Goal: Transaction & Acquisition: Purchase product/service

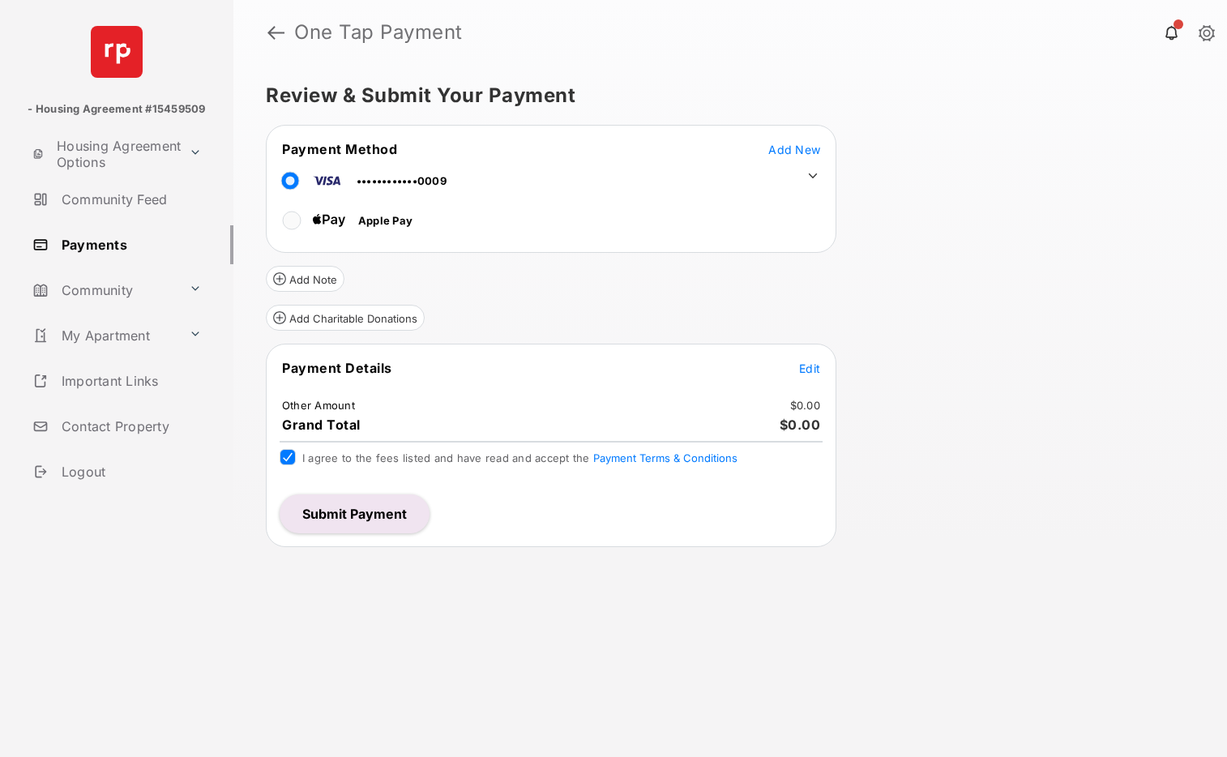
click at [804, 365] on span "Edit" at bounding box center [809, 368] width 21 height 14
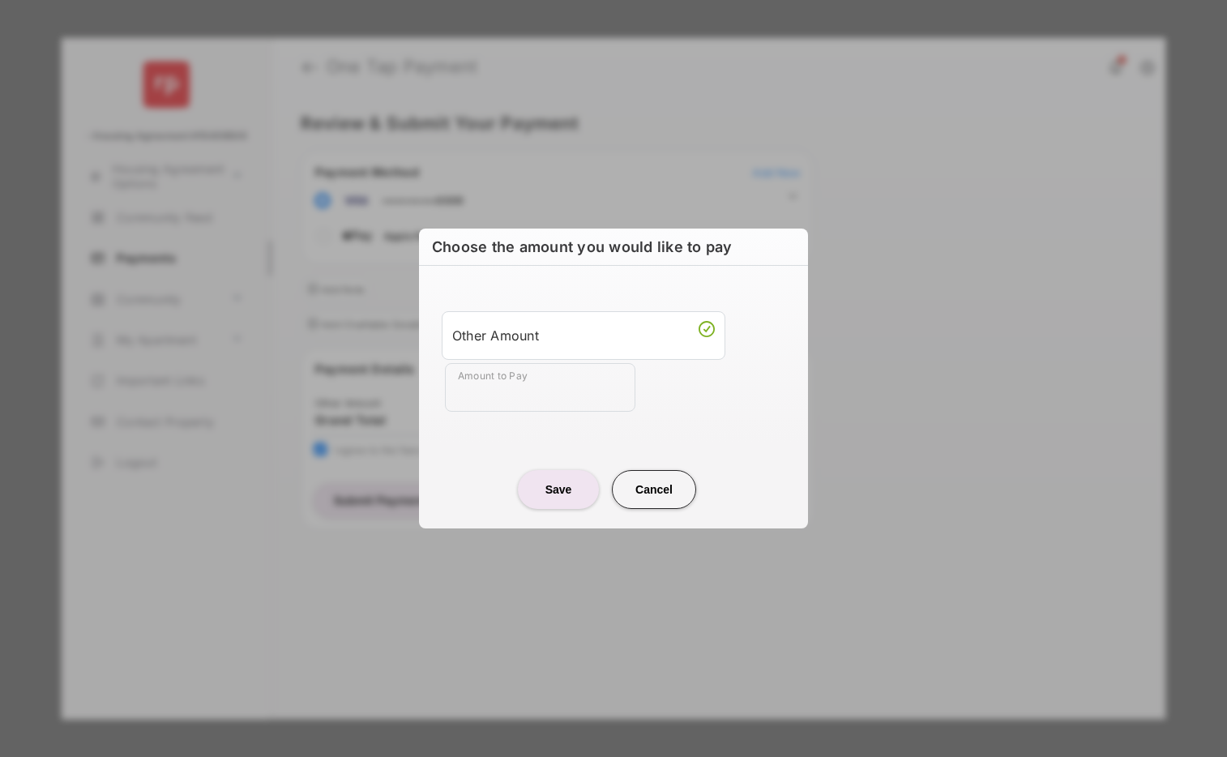
click at [528, 386] on input "Amount to Pay" at bounding box center [540, 387] width 190 height 49
type input "**"
click at [445, 463] on center "Save Cancel" at bounding box center [613, 483] width 350 height 52
click at [565, 493] on button "Save" at bounding box center [558, 489] width 81 height 39
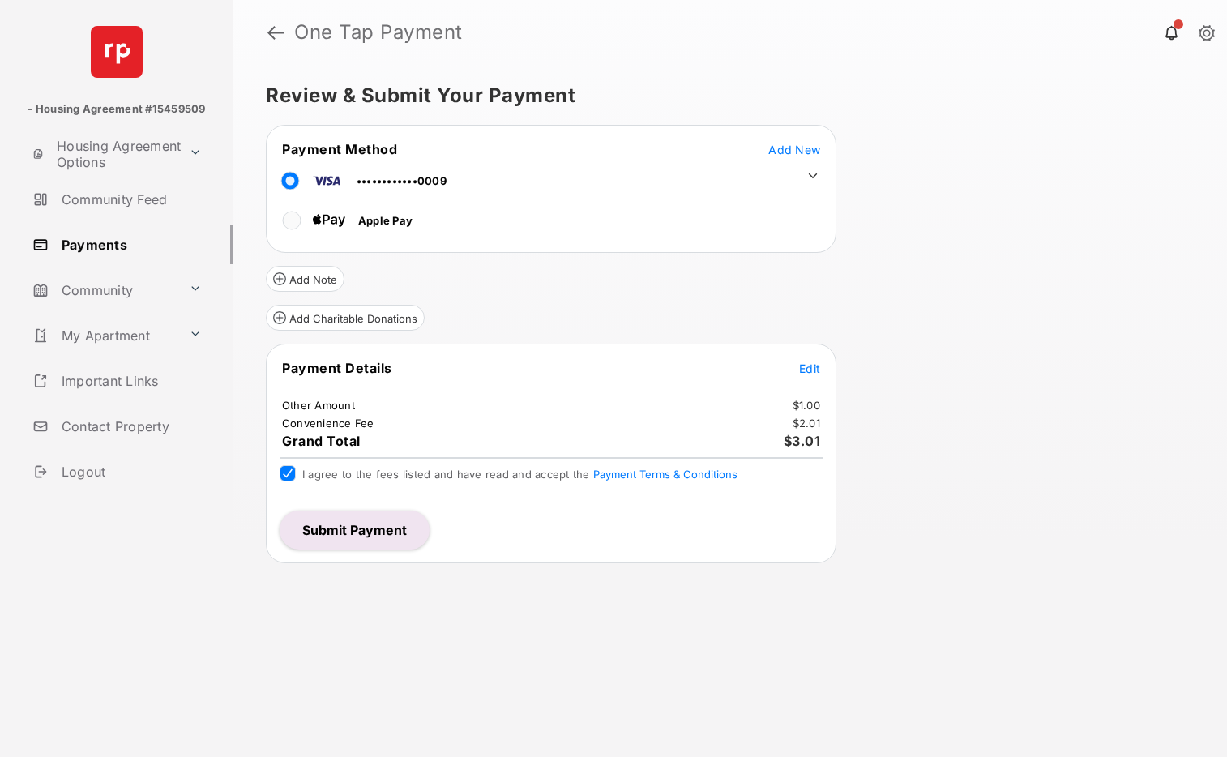
click at [356, 524] on button "Submit Payment" at bounding box center [355, 529] width 150 height 39
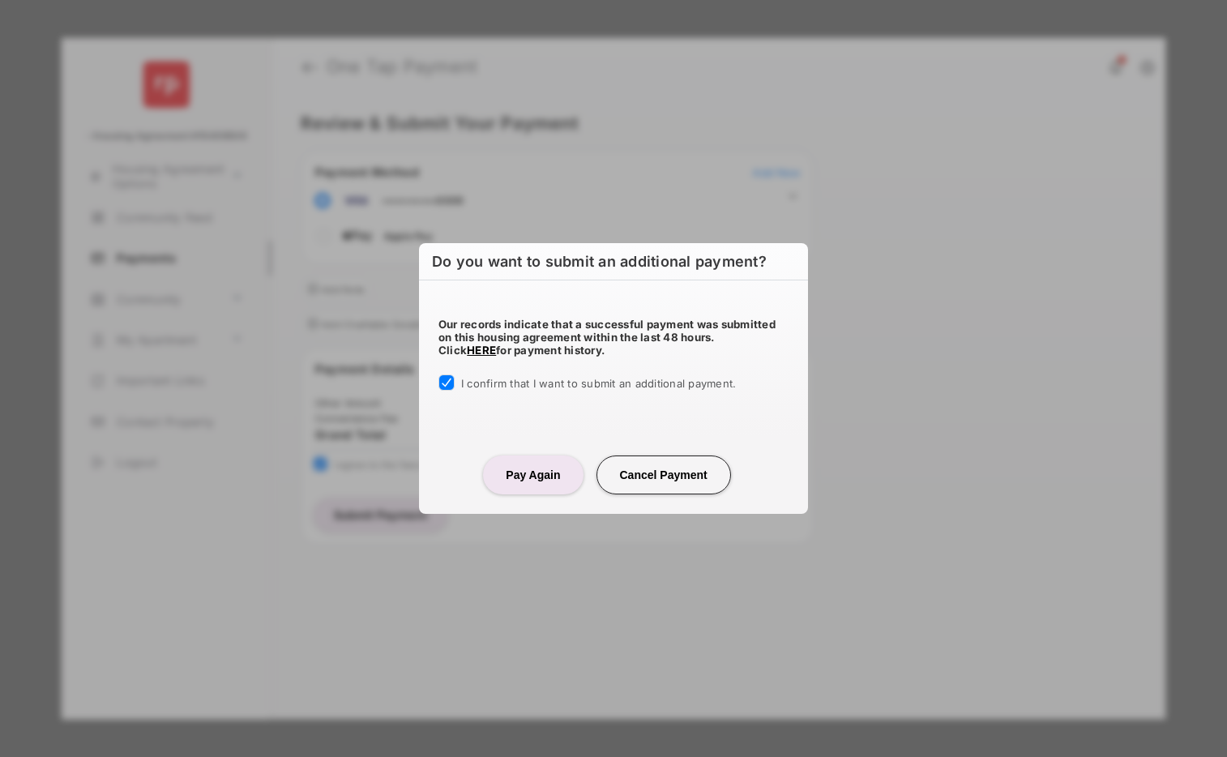
click at [531, 469] on button "Pay Again" at bounding box center [533, 474] width 100 height 39
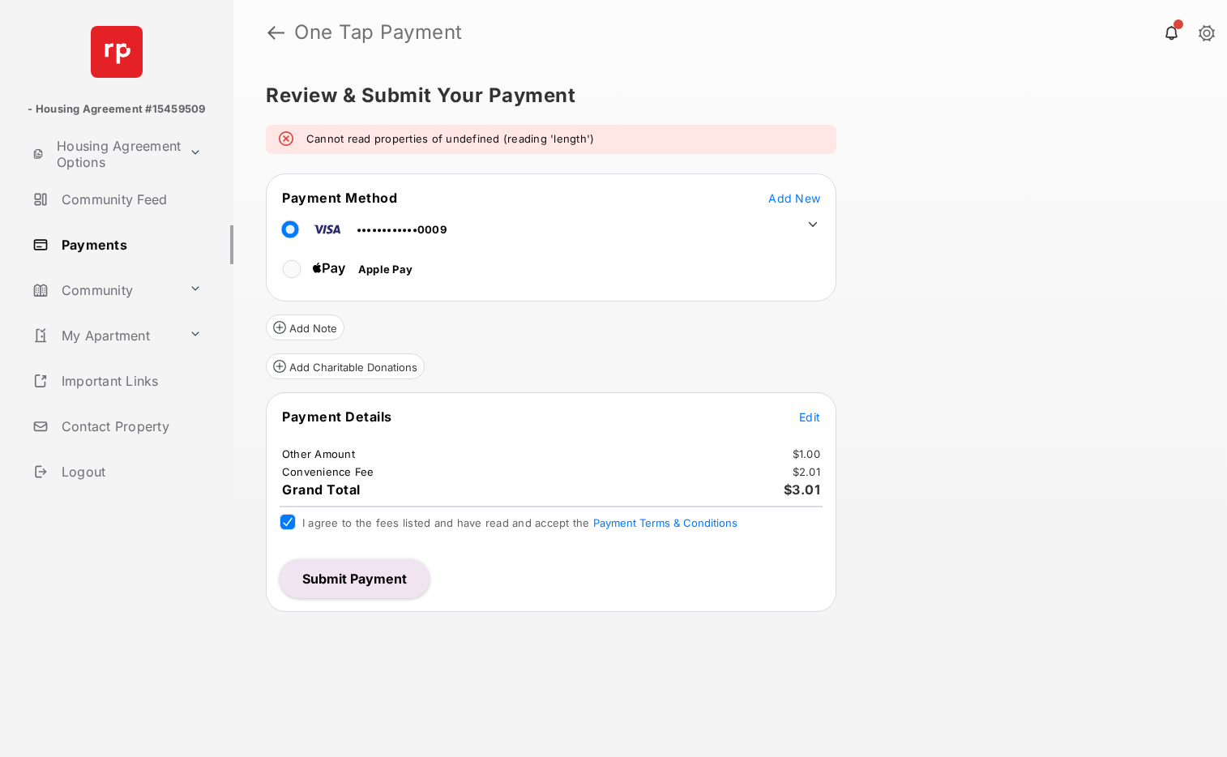
click at [810, 221] on icon at bounding box center [812, 224] width 15 height 15
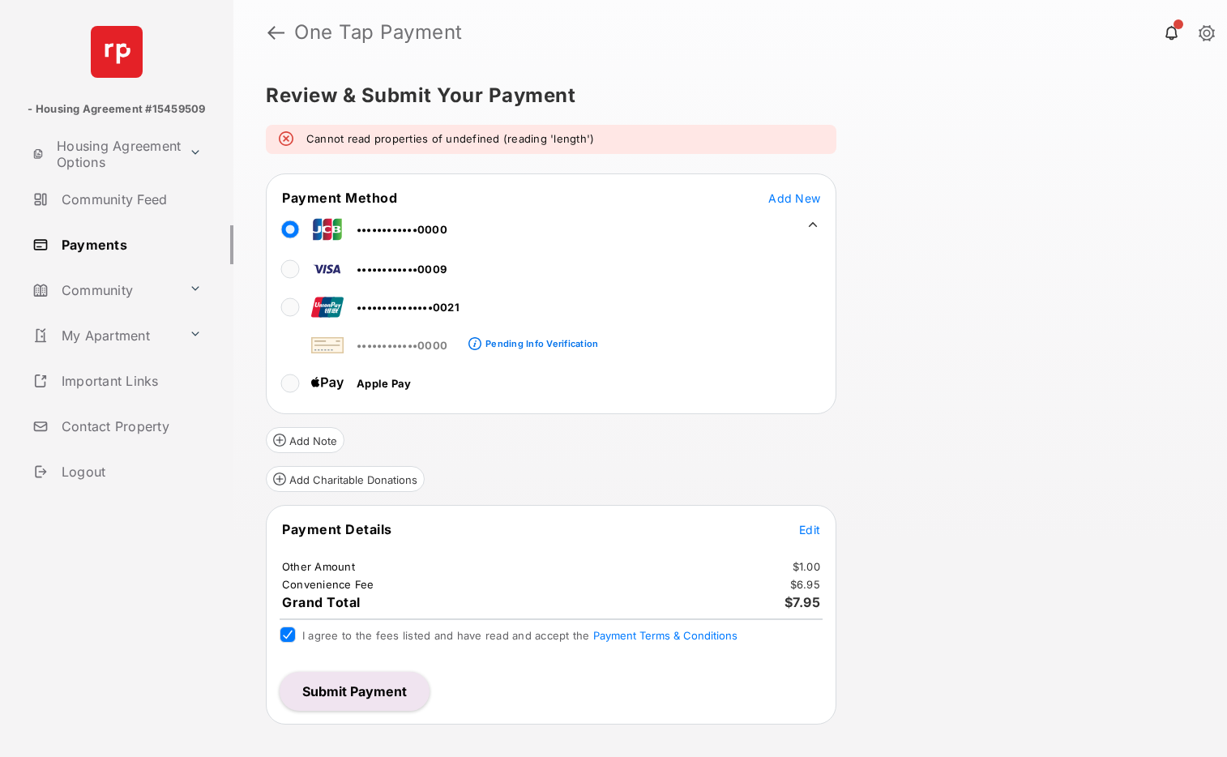
click at [344, 686] on button "Submit Payment" at bounding box center [355, 691] width 150 height 39
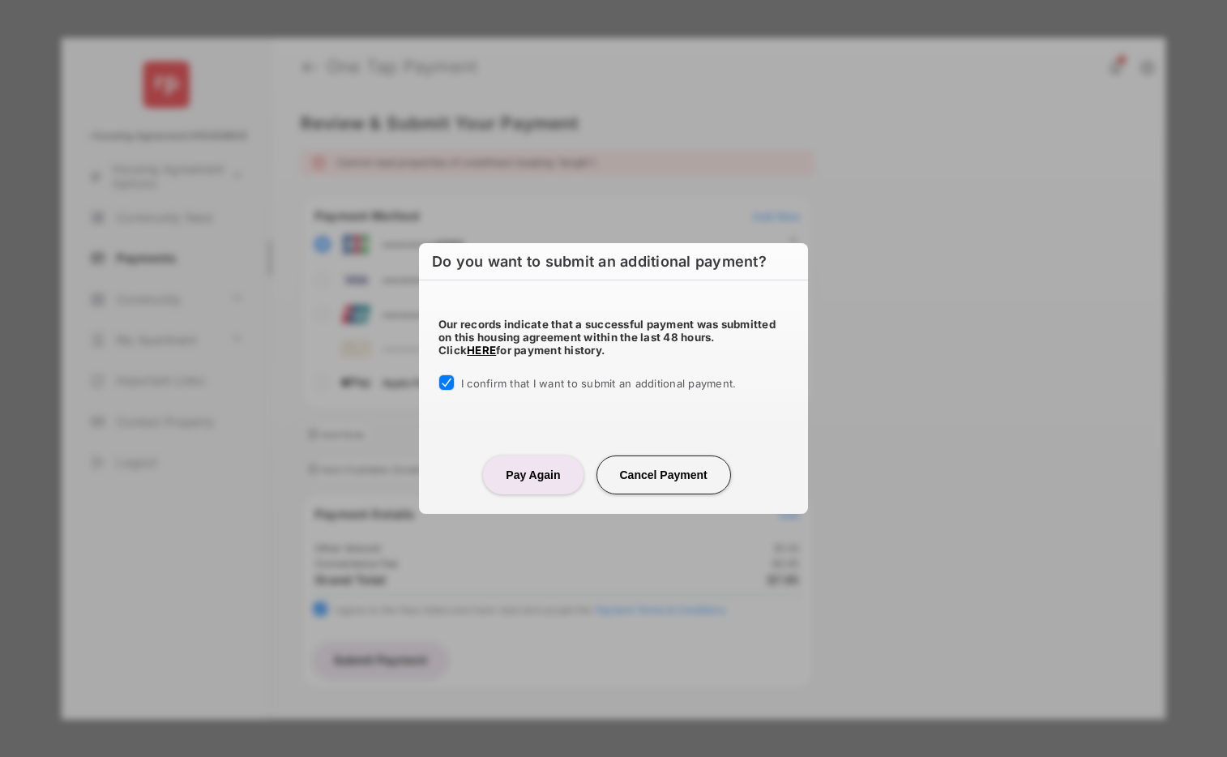
click at [524, 477] on button "Pay Again" at bounding box center [533, 474] width 100 height 39
